Goal: Information Seeking & Learning: Learn about a topic

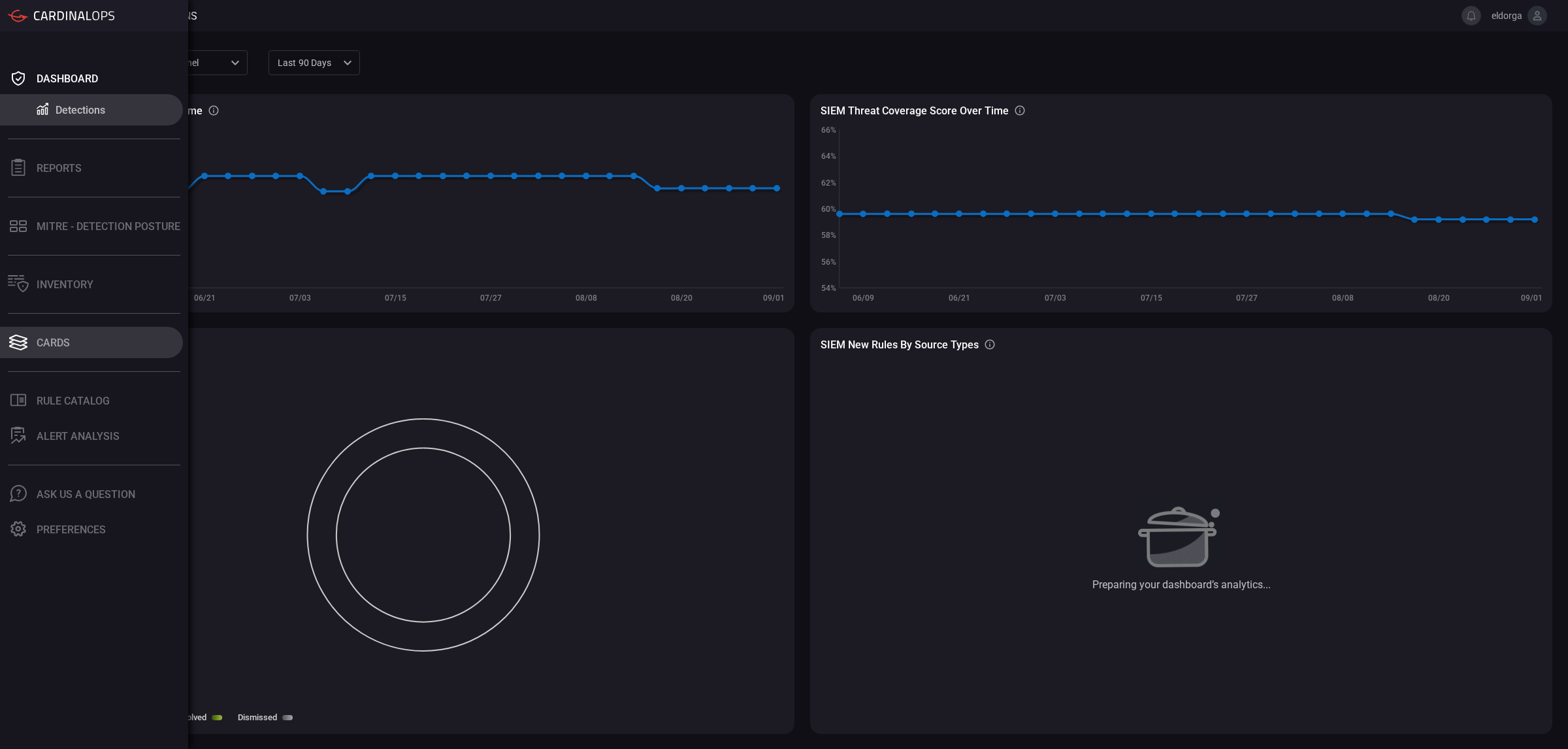
click at [83, 357] on button "Cards" at bounding box center [92, 342] width 183 height 31
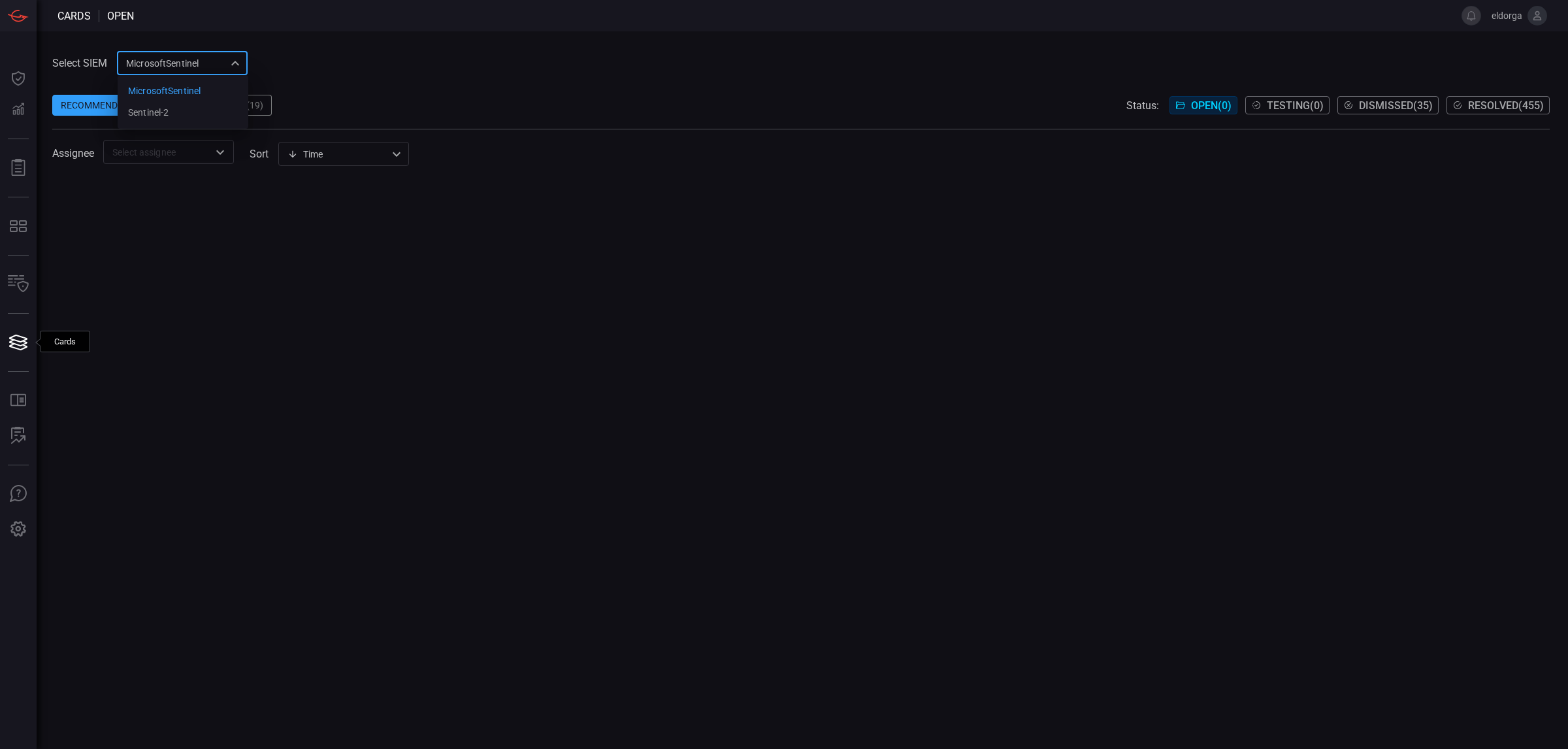
click at [219, 68] on div "MicrosoftSentinel 11c42ee3-b155-483d-a504-5846815c378e MicrosoftSentinel sentin…" at bounding box center [182, 63] width 131 height 24
click at [203, 116] on li "sentinel-2" at bounding box center [183, 113] width 131 height 21
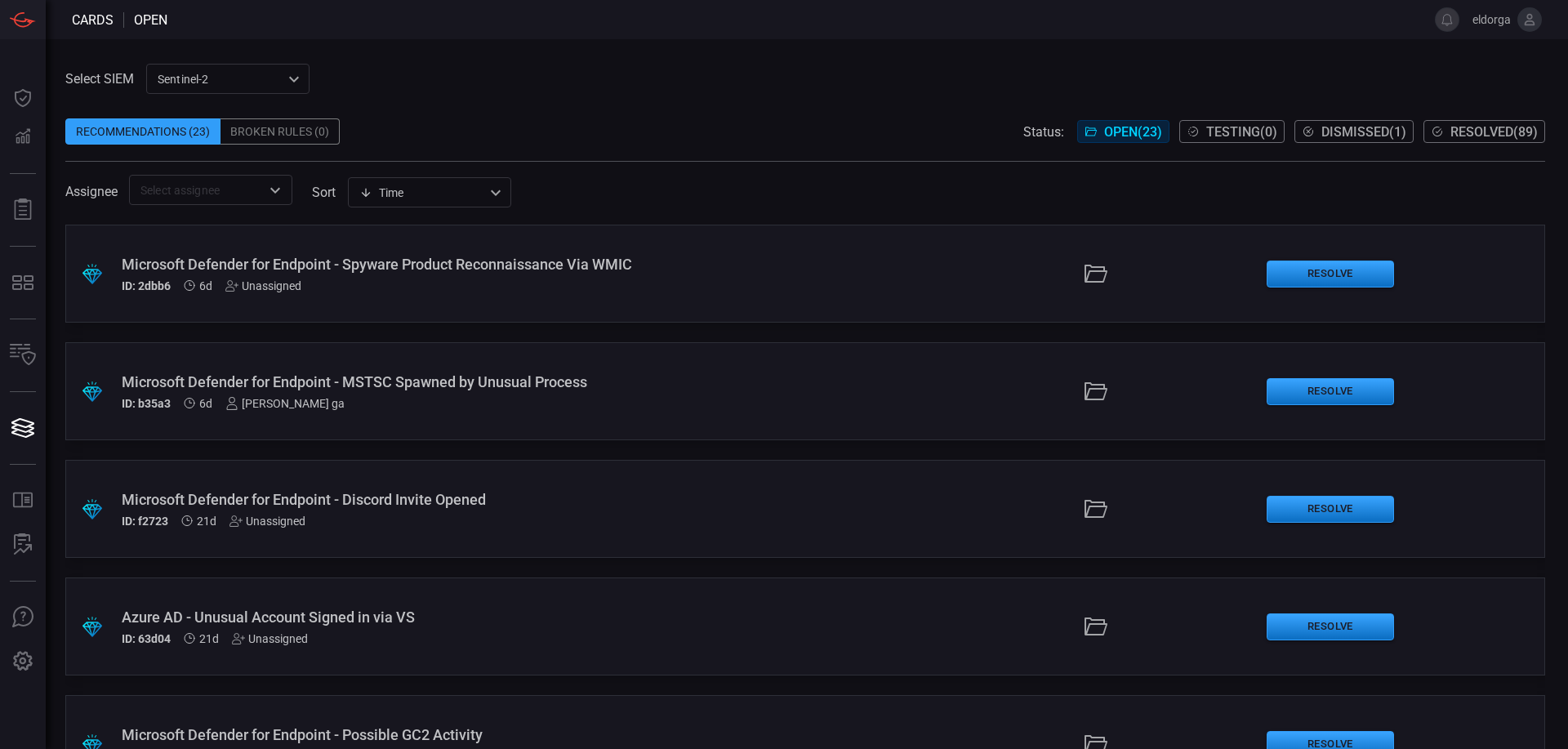
click at [507, 402] on div "ID: b35a3 6d [PERSON_NAME] ga" at bounding box center [381, 403] width 519 height 13
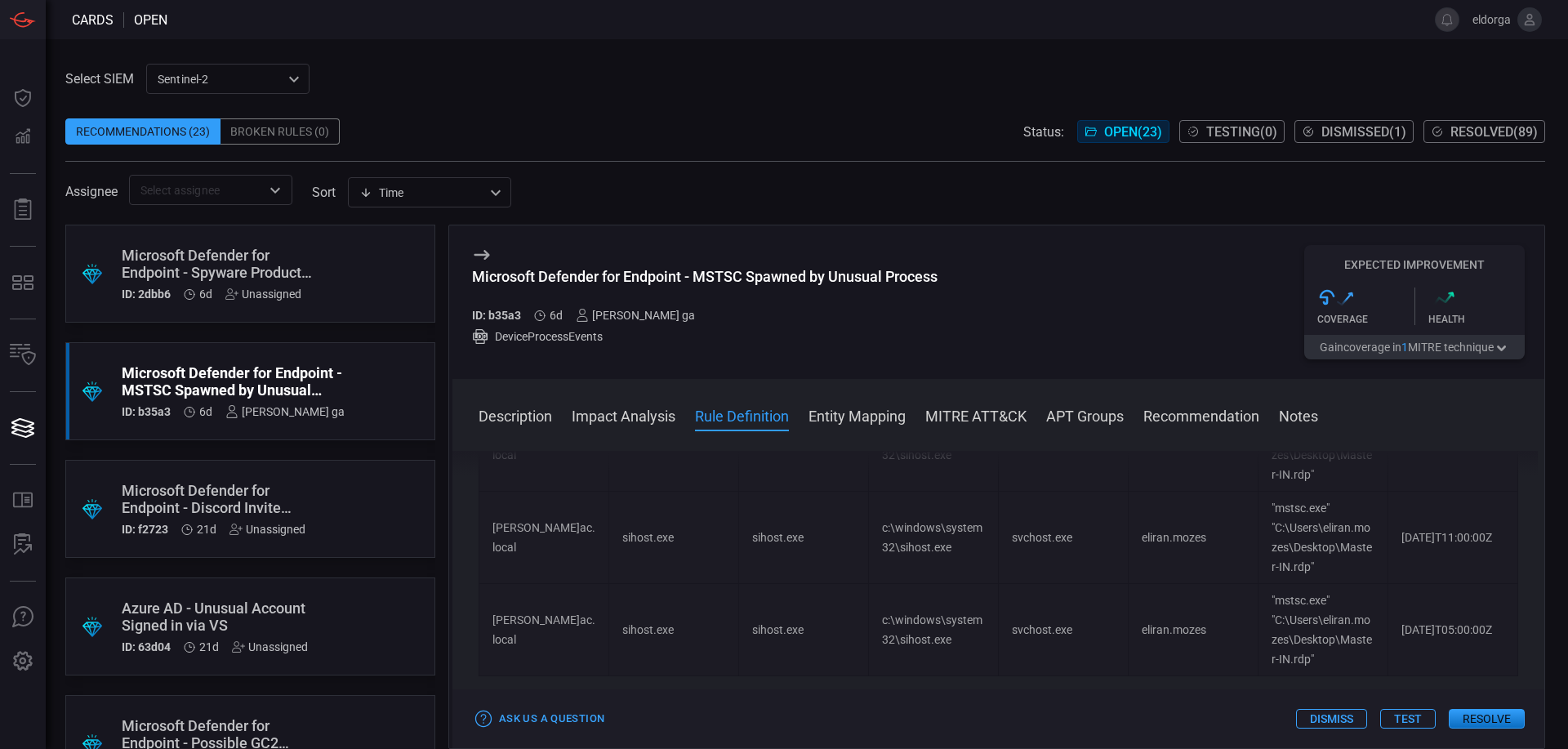
scroll to position [898, 0]
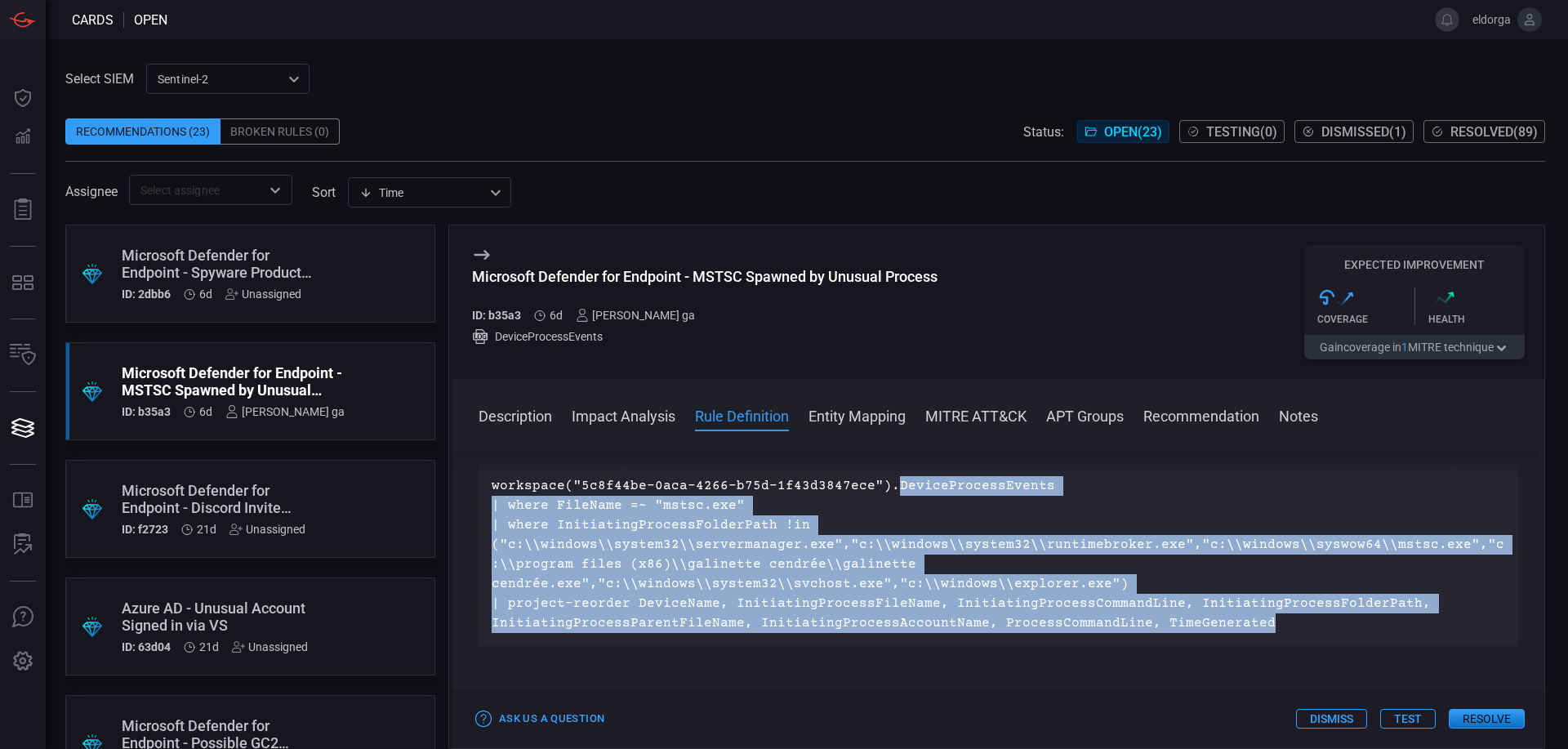
drag, startPoint x: 1264, startPoint y: 626, endPoint x: 887, endPoint y: 486, distance: 402.2
click at [887, 486] on p "workspace("5c8f44be-0aca-4266-b75d-1f43d3847ece").DeviceProcessEvents | where F…" at bounding box center [998, 554] width 1013 height 157
copy p "DeviceProcessEvents | where FileName =~ "mstsc.exe" | where InitiatingProcessFo…"
click at [776, 511] on p "workspace("5c8f44be-0aca-4266-b75d-1f43d3847ece").DeviceProcessEvents | where F…" at bounding box center [998, 554] width 1013 height 157
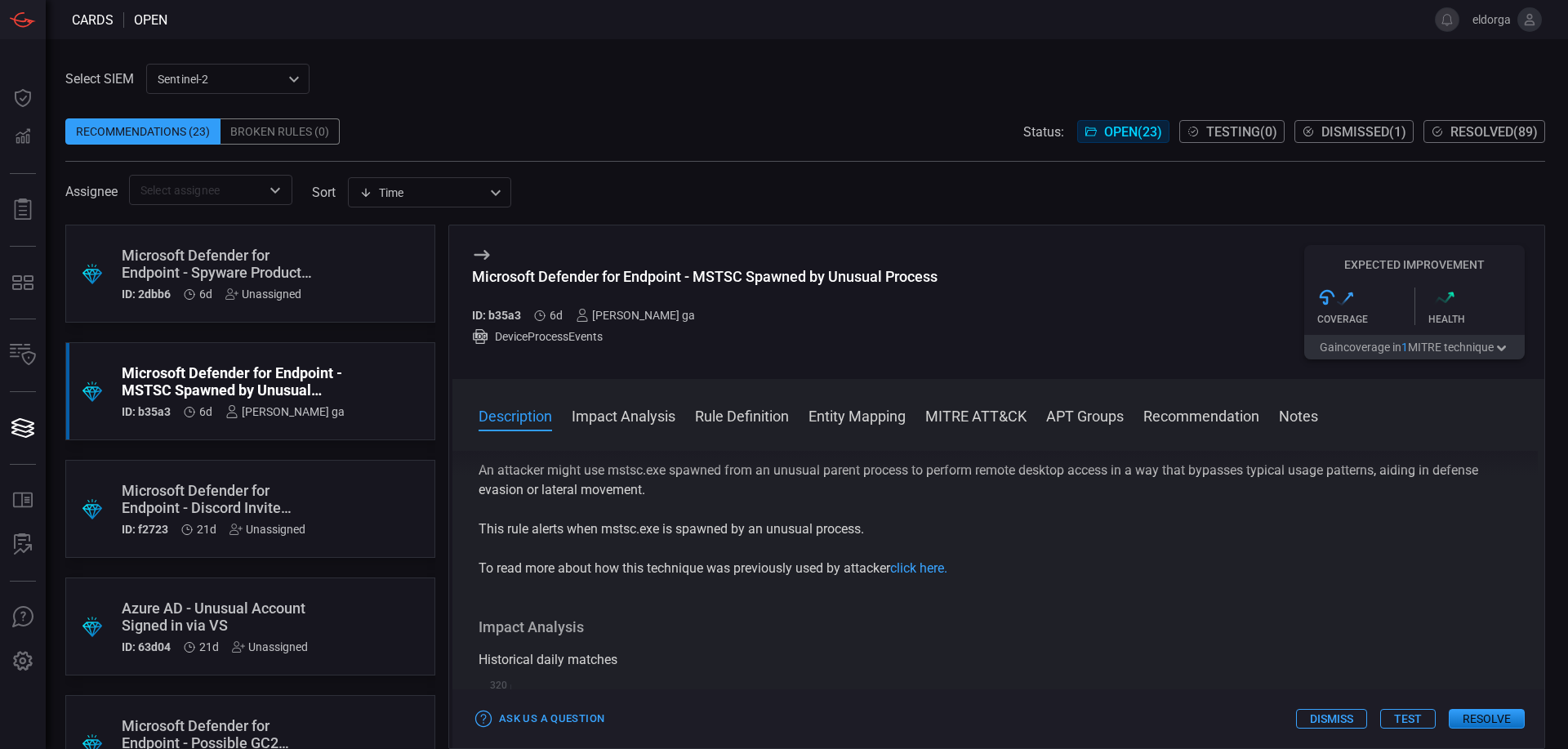
scroll to position [0, 0]
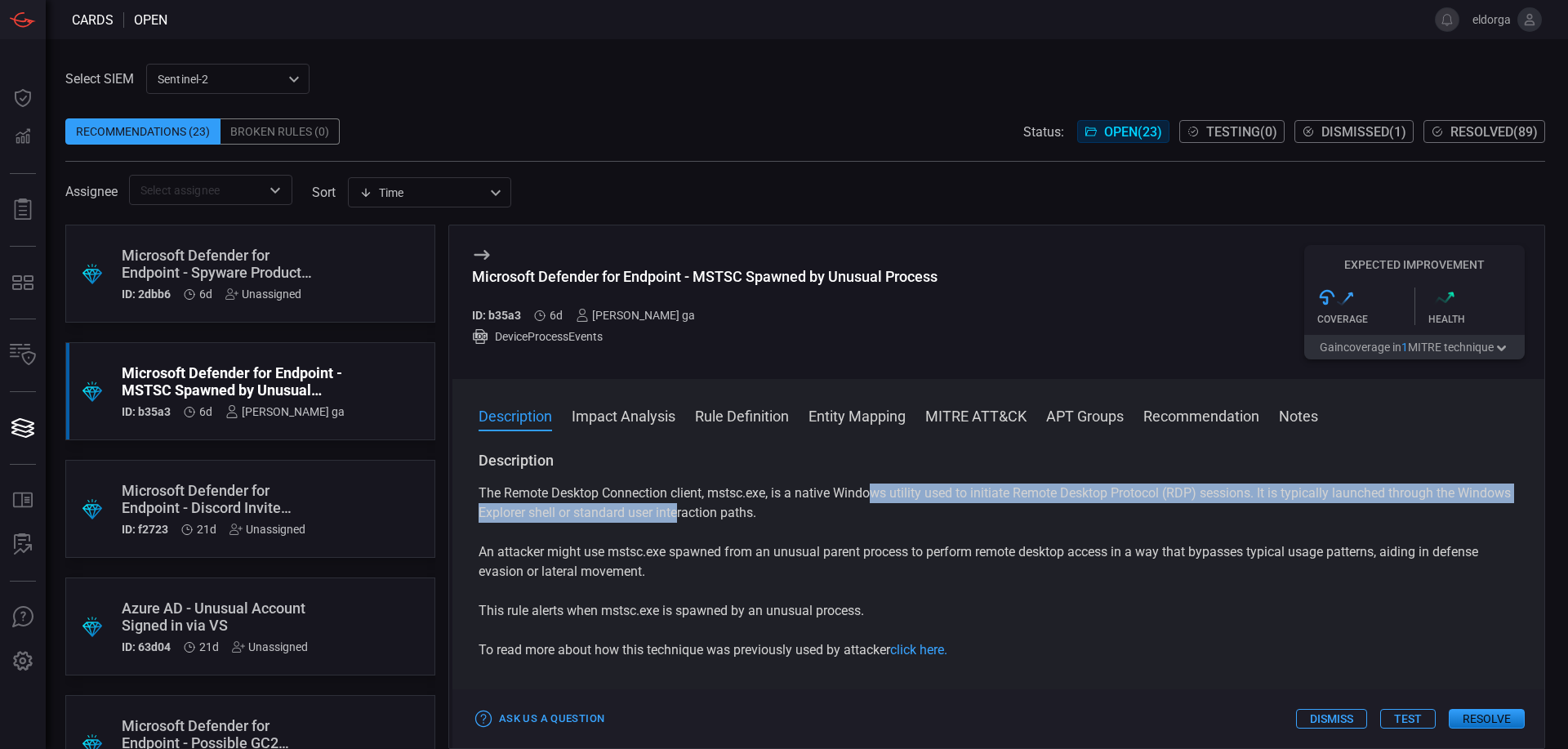
drag, startPoint x: 875, startPoint y: 495, endPoint x: 749, endPoint y: 524, distance: 129.3
click at [747, 523] on p "The Remote Desktop Connection client, mstsc.exe, is a native Windows utility us…" at bounding box center [998, 503] width 1040 height 39
click at [749, 523] on p "The Remote Desktop Connection client, mstsc.exe, is a native Windows utility us…" at bounding box center [998, 503] width 1040 height 39
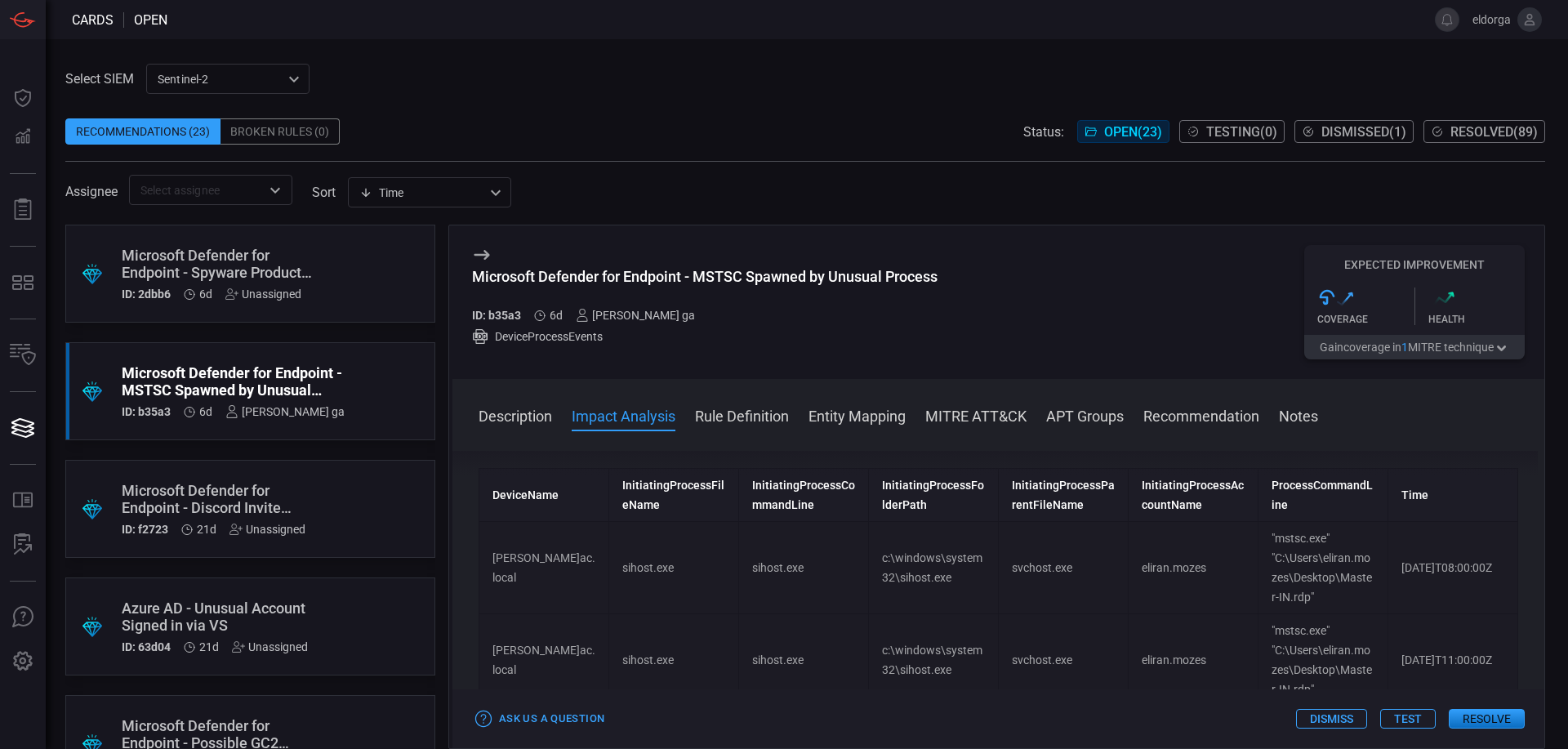
scroll to position [490, 0]
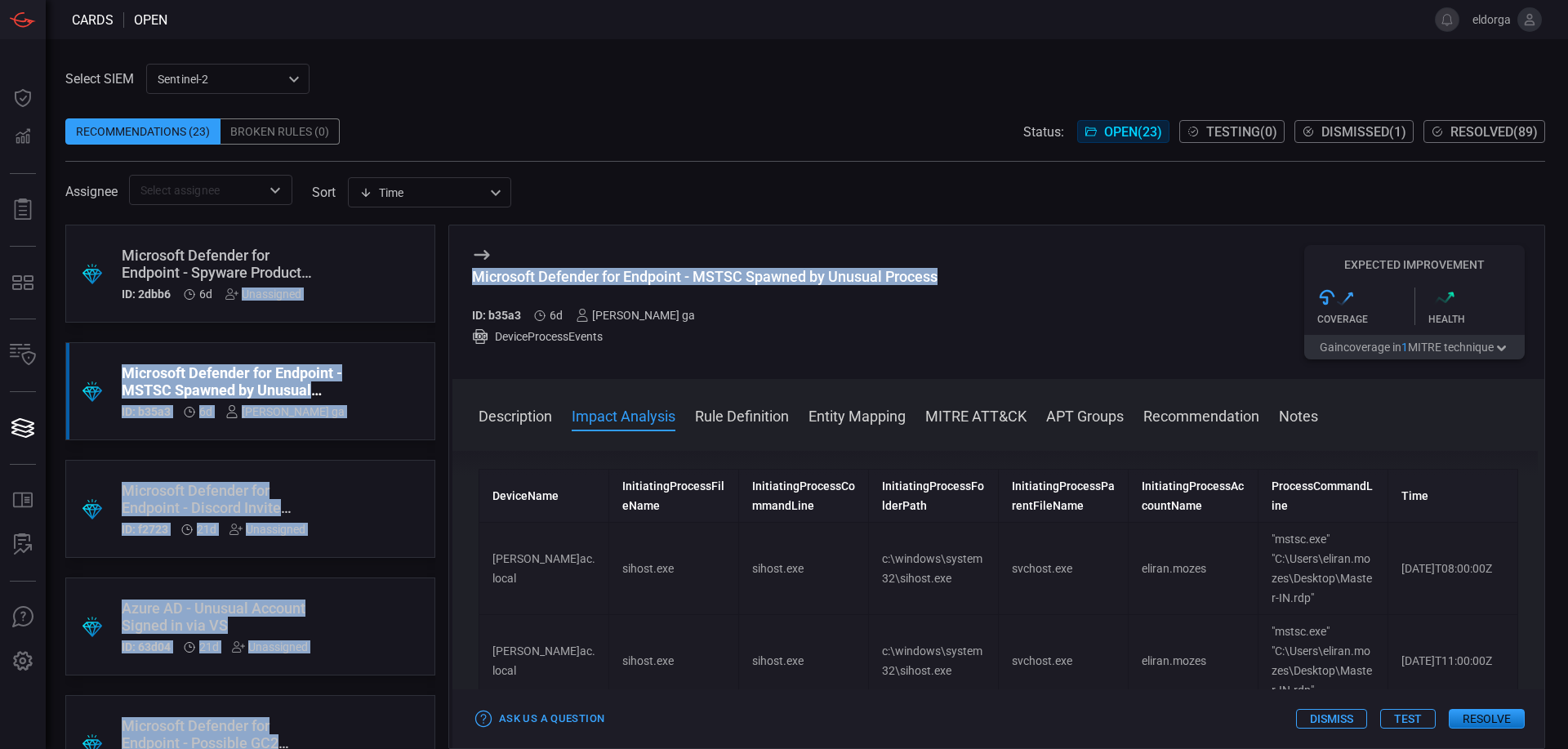
drag, startPoint x: 949, startPoint y: 291, endPoint x: 439, endPoint y: 286, distance: 510.0
click at [439, 286] on div ".suggested_cards_icon{fill:url(#suggested_cards_icon);} Microsoft Defender for …" at bounding box center [805, 487] width 1480 height 524
click at [727, 293] on h3 "Microsoft Defender for Endpoint - MSTSC Spawned by Unusual Process" at bounding box center [704, 285] width 465 height 34
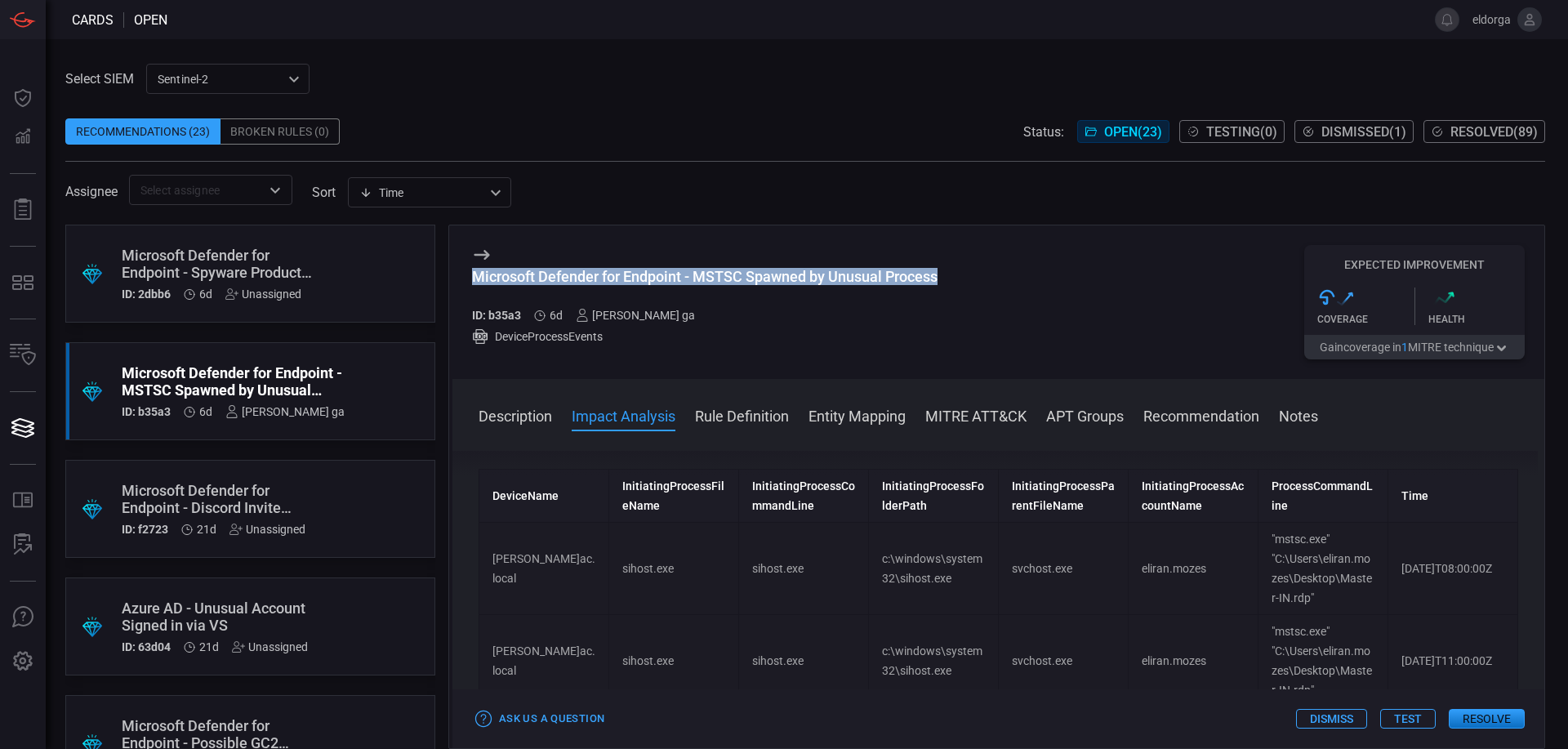
drag, startPoint x: 946, startPoint y: 287, endPoint x: 450, endPoint y: 285, distance: 496.0
click at [450, 285] on div "Microsoft Defender for Endpoint - MSTSC Spawned by Unusual Process ID: b35a3 6d…" at bounding box center [997, 487] width 1097 height 524
copy div "Microsoft Defender for Endpoint - MSTSC Spawned by Unusual Process"
click at [1030, 291] on div "Microsoft Defender for Endpoint - MSTSC Spawned by Unusual Process ID: b35a3 6d…" at bounding box center [998, 302] width 1092 height 154
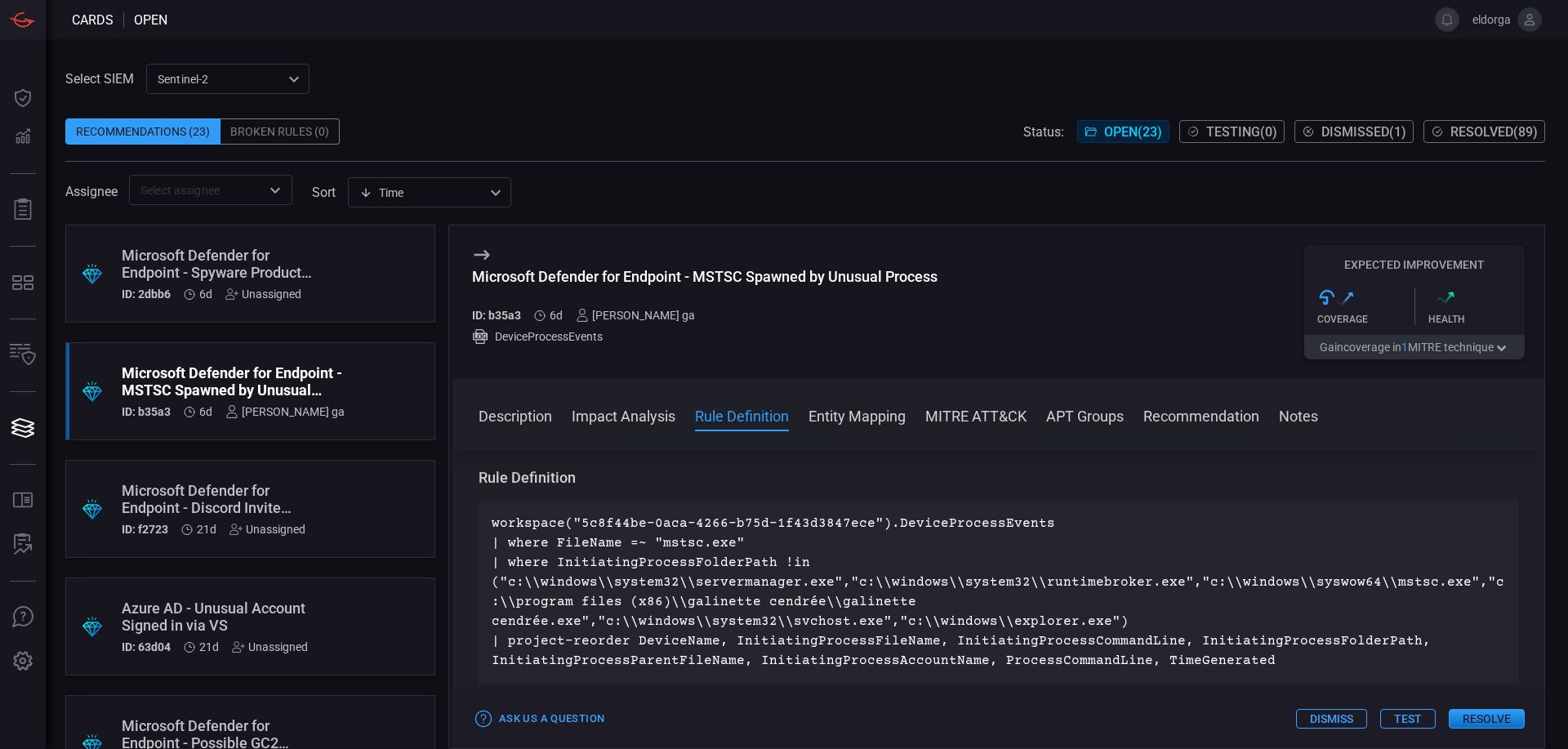
scroll to position [898, 0]
